Goal: Information Seeking & Learning: Learn about a topic

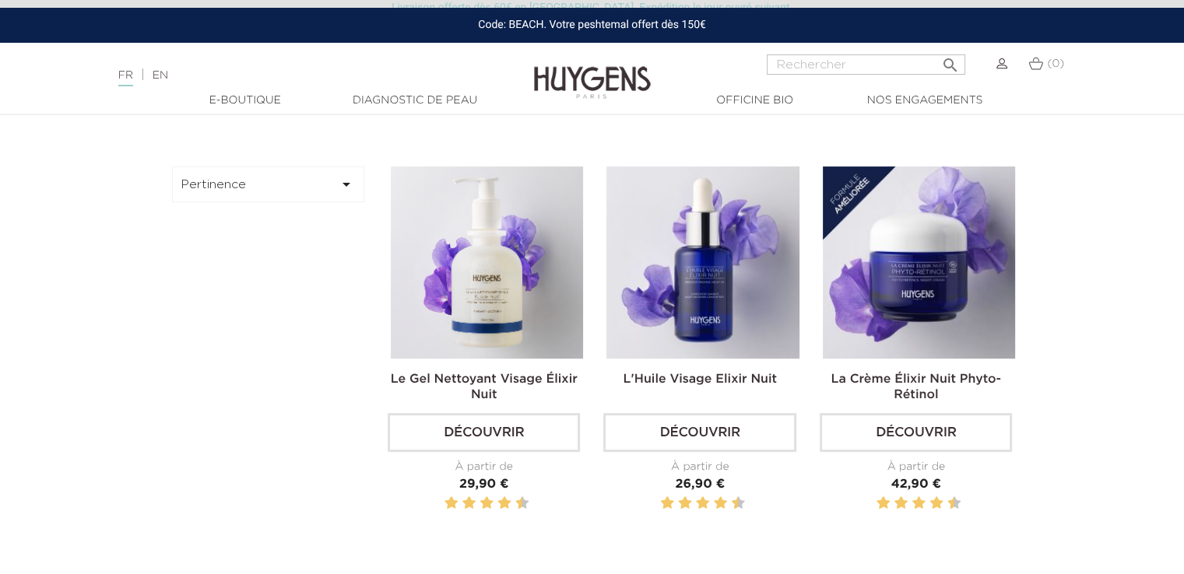
scroll to position [467, 0]
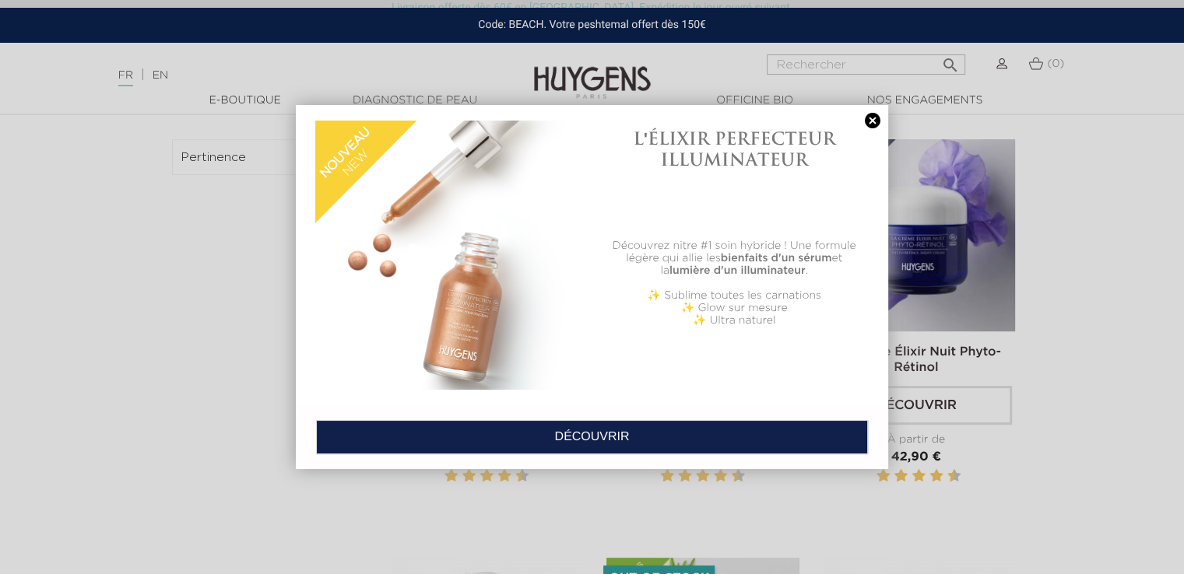
click at [875, 119] on link at bounding box center [872, 121] width 22 height 16
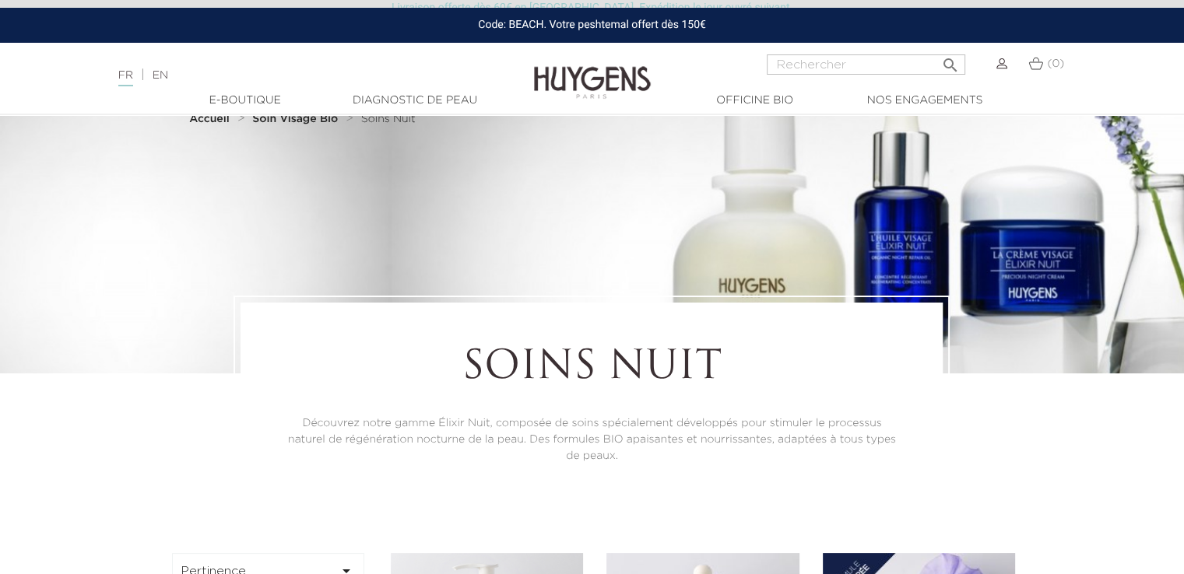
scroll to position [0, 0]
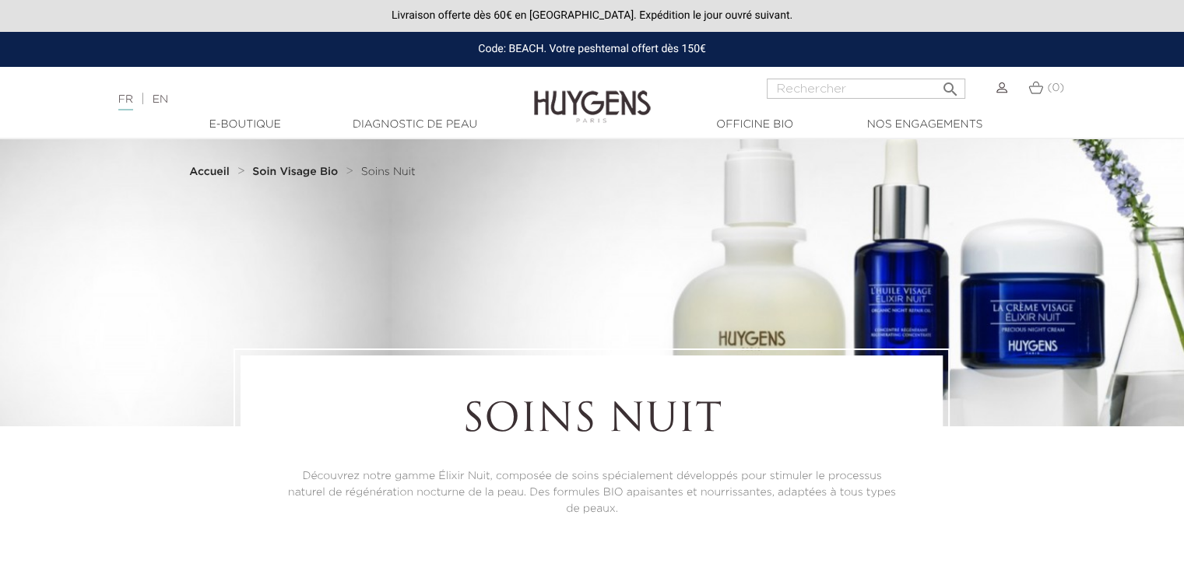
click at [283, 173] on strong "Soin Visage Bio" at bounding box center [295, 172] width 86 height 11
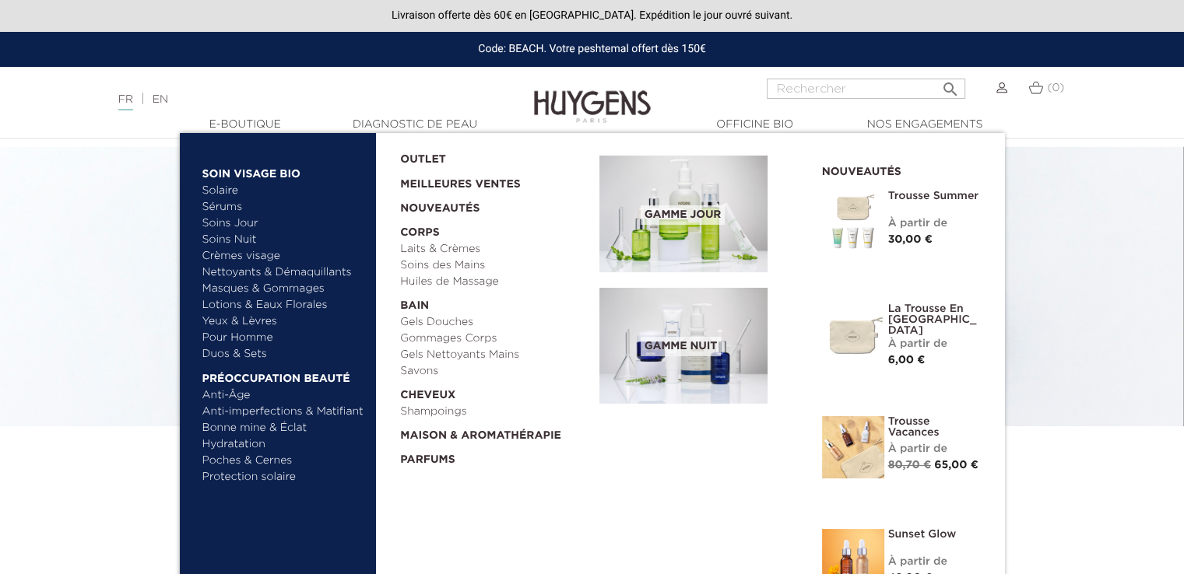
click at [227, 238] on link "Soins Nuit" at bounding box center [276, 240] width 149 height 16
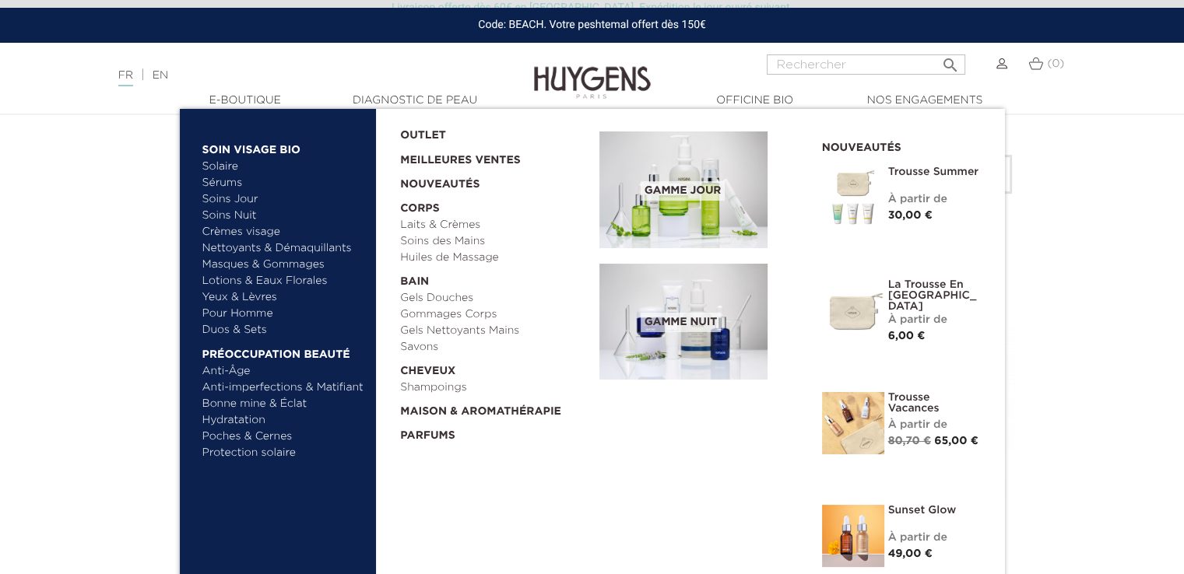
scroll to position [700, 0]
click at [249, 236] on link "Crèmes visage" at bounding box center [283, 232] width 163 height 16
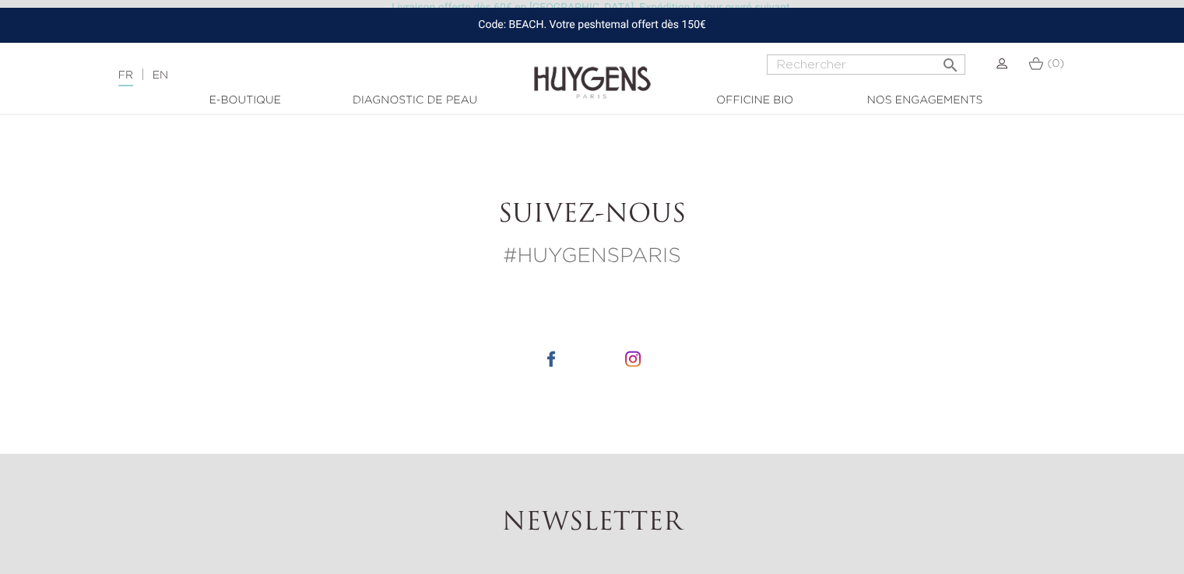
scroll to position [2957, 0]
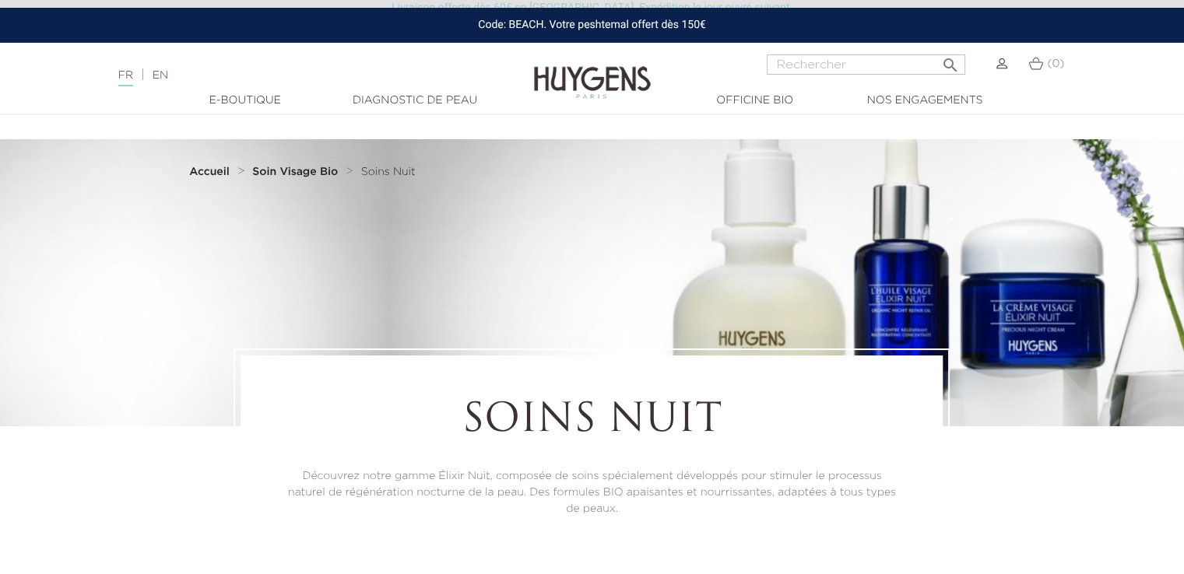
scroll to position [700, 0]
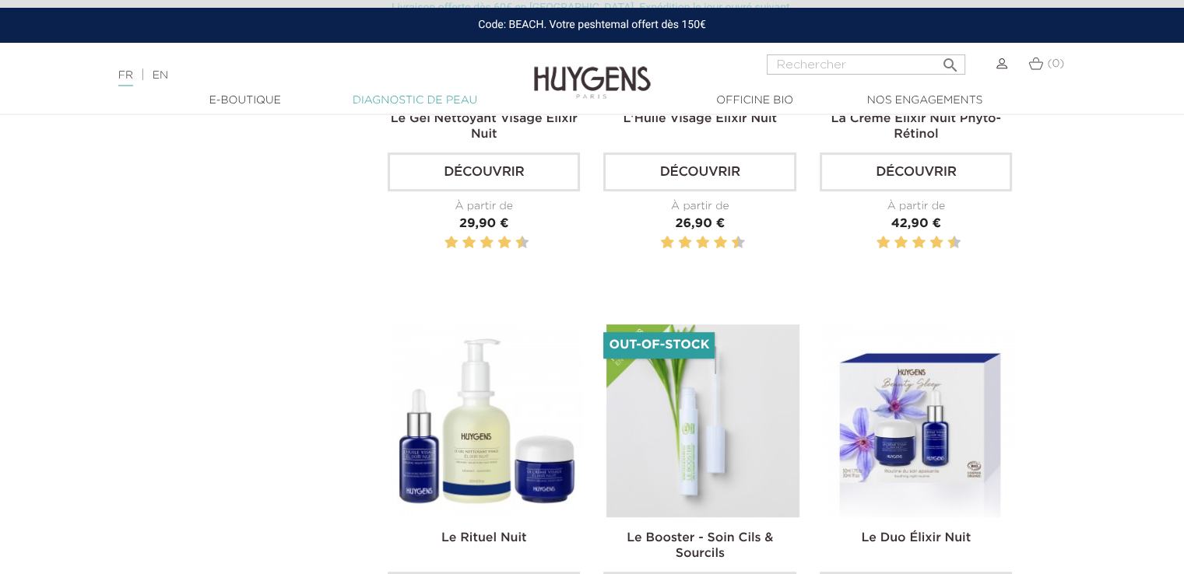
click at [415, 97] on link "Diagnostic de peau" at bounding box center [415, 101] width 156 height 16
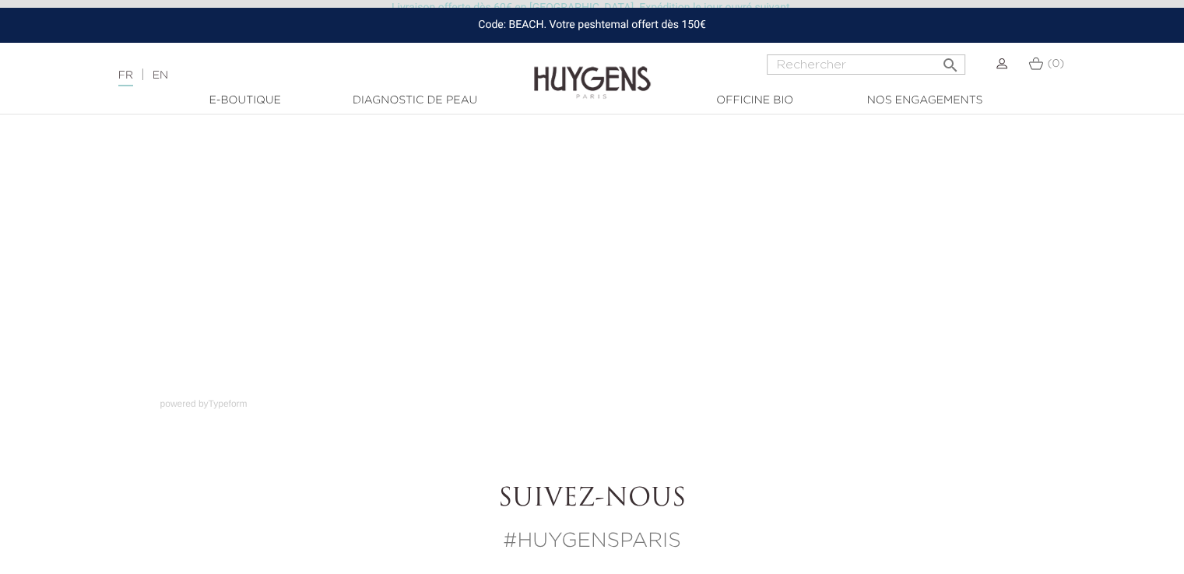
scroll to position [311, 0]
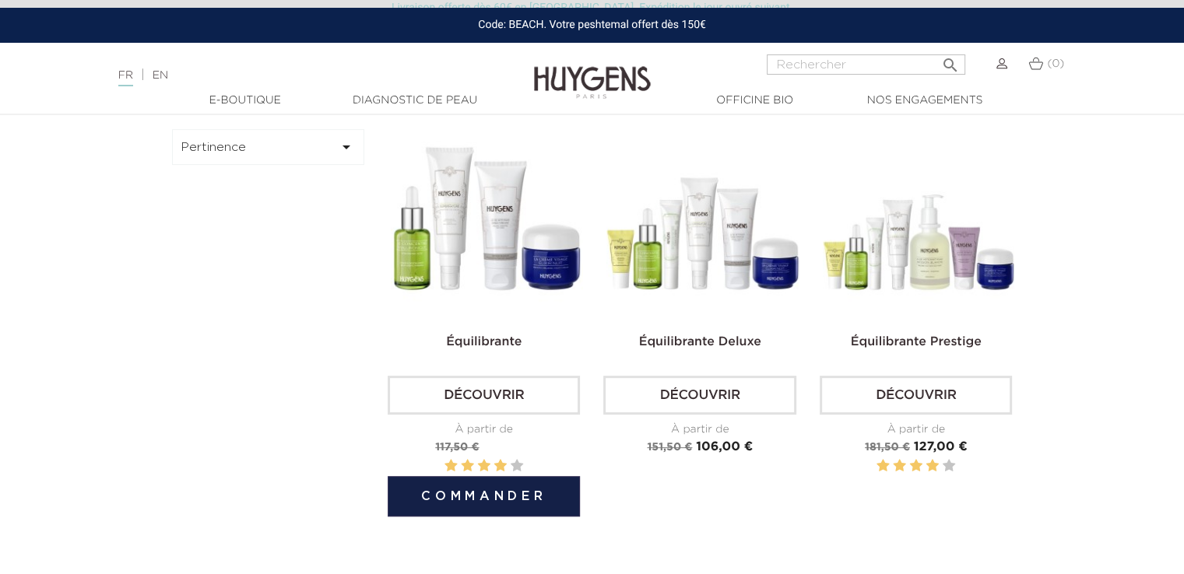
scroll to position [467, 0]
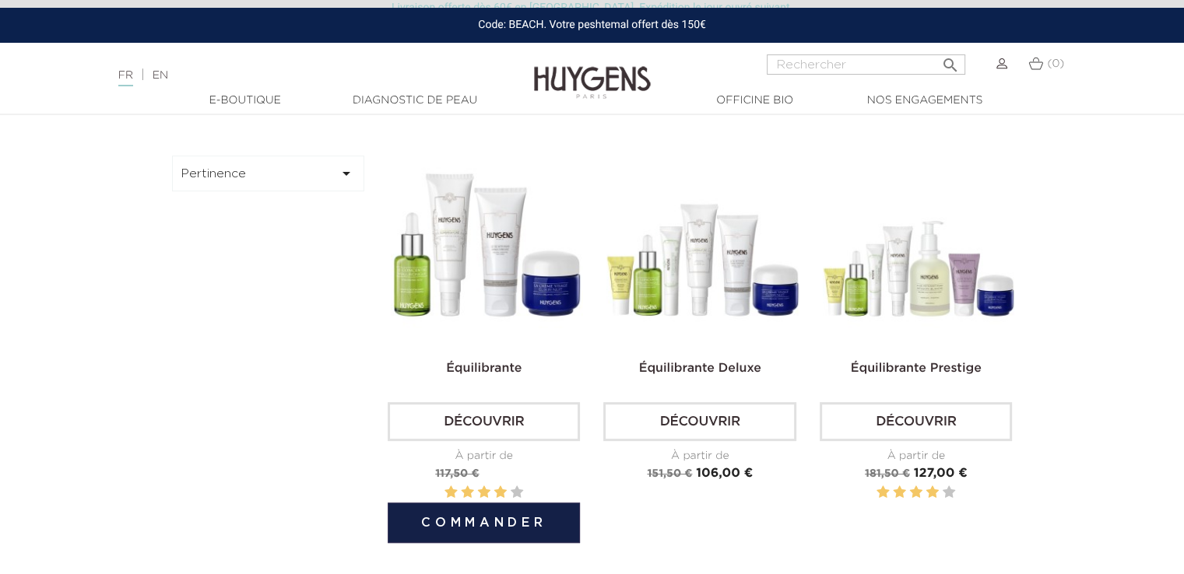
click at [494, 418] on link "Découvrir" at bounding box center [484, 421] width 192 height 39
